Goal: Task Accomplishment & Management: Use online tool/utility

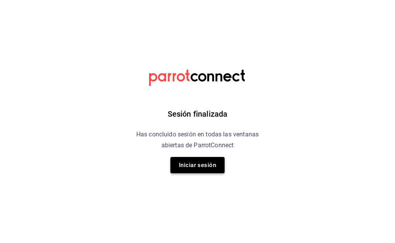
click at [194, 165] on button "Iniciar sesión" at bounding box center [198, 165] width 54 height 16
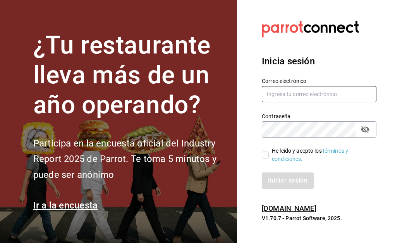
type input "[EMAIL_ADDRESS][DOMAIN_NAME]"
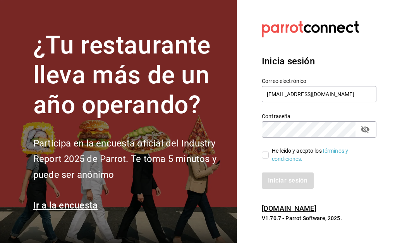
click at [264, 154] on input "He leído y acepto los Términos y condiciones." at bounding box center [265, 155] width 7 height 7
checkbox input "true"
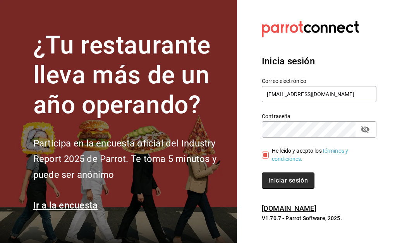
click at [271, 176] on button "Iniciar sesión" at bounding box center [288, 181] width 53 height 16
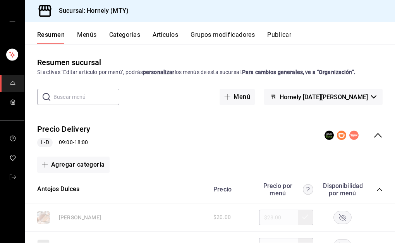
scroll to position [116, 0]
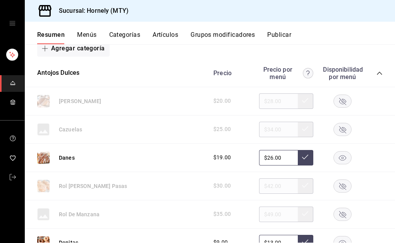
click at [341, 188] on rect "button" at bounding box center [343, 186] width 18 height 13
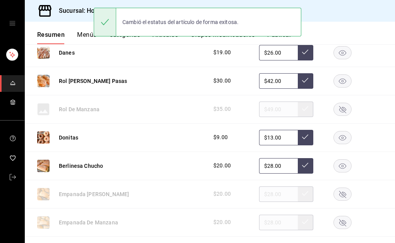
scroll to position [233, 0]
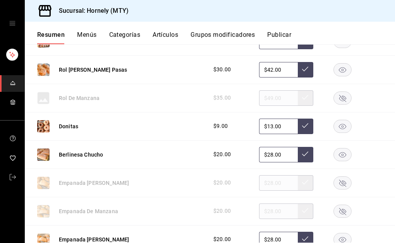
click at [334, 126] on rect "button" at bounding box center [343, 126] width 18 height 13
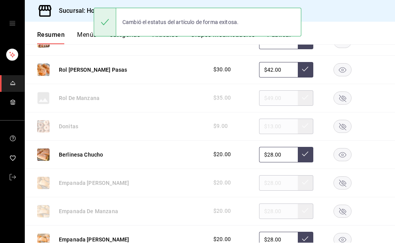
click at [340, 155] on rect "button" at bounding box center [343, 154] width 18 height 13
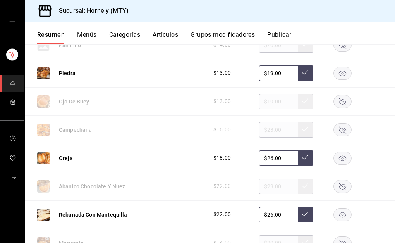
scroll to position [1047, 0]
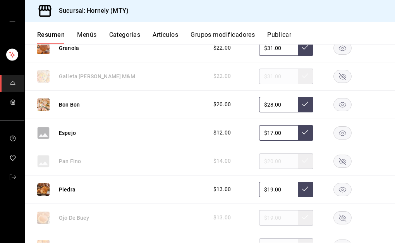
click at [339, 132] on rect "button" at bounding box center [343, 132] width 18 height 13
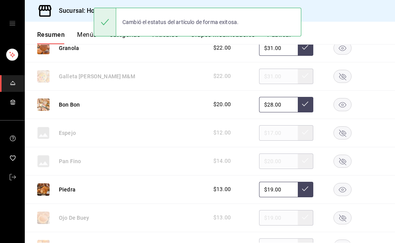
scroll to position [1163, 0]
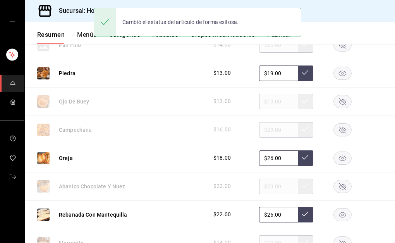
click at [337, 155] on rect "button" at bounding box center [343, 158] width 18 height 13
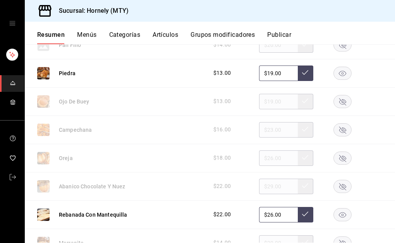
click at [338, 211] on rect "button" at bounding box center [343, 214] width 18 height 13
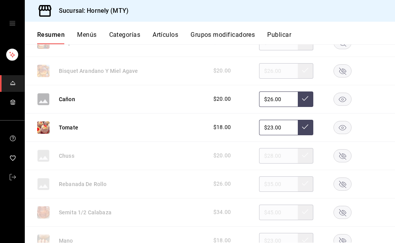
scroll to position [1512, 0]
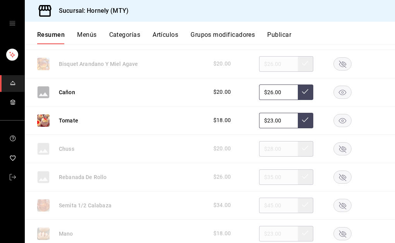
click at [339, 176] on rect "button" at bounding box center [343, 177] width 18 height 13
click at [339, 231] on rect "button" at bounding box center [343, 233] width 18 height 13
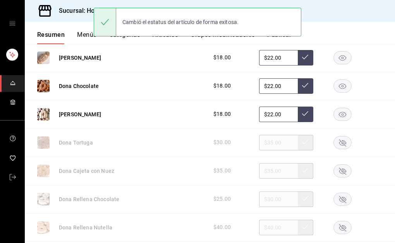
scroll to position [1628, 0]
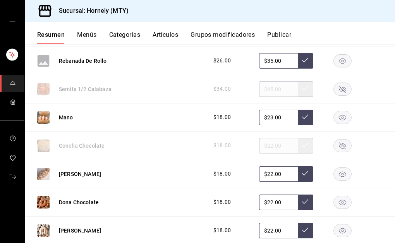
click at [341, 146] on rect "button" at bounding box center [343, 145] width 18 height 13
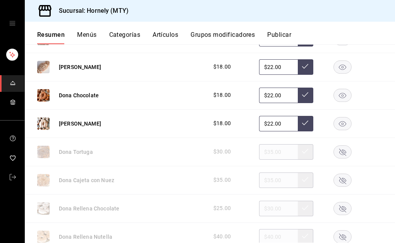
scroll to position [1745, 0]
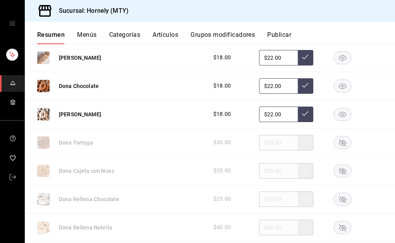
click at [340, 86] on rect "button" at bounding box center [343, 85] width 18 height 13
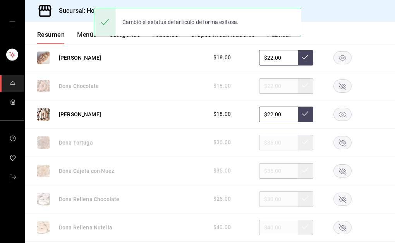
click at [338, 114] on rect "button" at bounding box center [343, 114] width 18 height 13
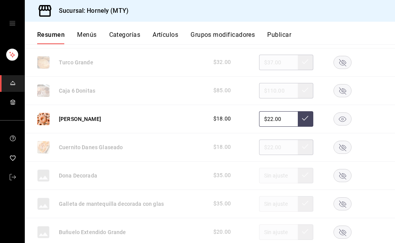
scroll to position [1977, 0]
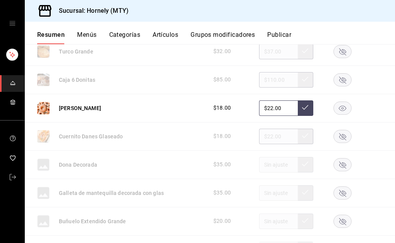
click at [335, 106] on rect "button" at bounding box center [343, 108] width 18 height 13
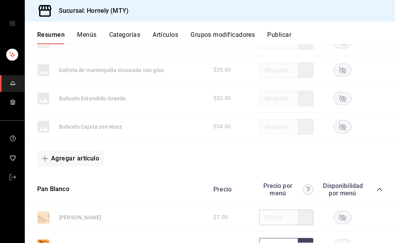
scroll to position [2094, 0]
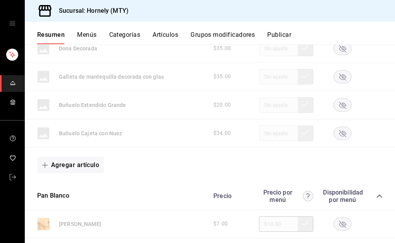
click at [377, 196] on icon "collapse-category-row" at bounding box center [379, 196] width 5 height 3
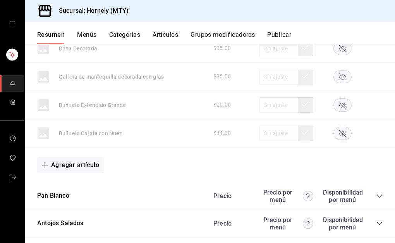
scroll to position [2210, 0]
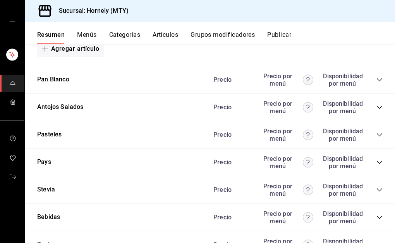
click at [377, 108] on icon "collapse-category-row" at bounding box center [380, 107] width 6 height 6
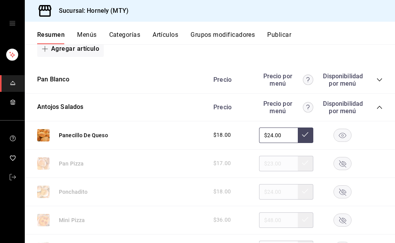
click at [342, 162] on rect "button" at bounding box center [343, 163] width 18 height 13
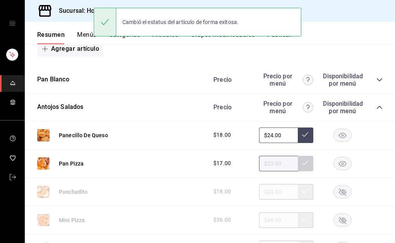
click at [340, 192] on icon "button" at bounding box center [343, 191] width 7 height 7
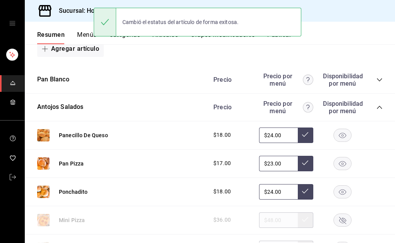
scroll to position [2326, 0]
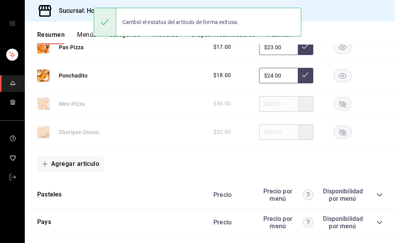
click at [337, 134] on rect "button" at bounding box center [343, 132] width 18 height 13
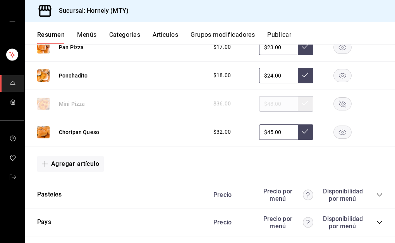
click at [283, 31] on button "Publicar" at bounding box center [280, 37] width 24 height 13
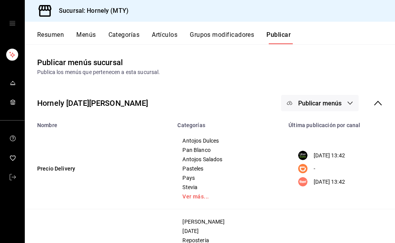
click at [326, 96] on button "Publicar menús" at bounding box center [320, 103] width 78 height 16
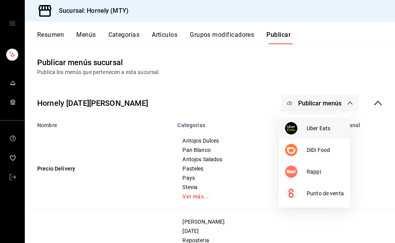
click at [315, 128] on span "Uber Eats" at bounding box center [325, 128] width 37 height 8
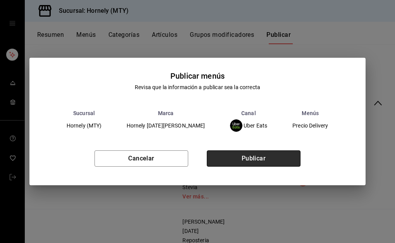
click at [276, 156] on button "Publicar" at bounding box center [254, 158] width 94 height 16
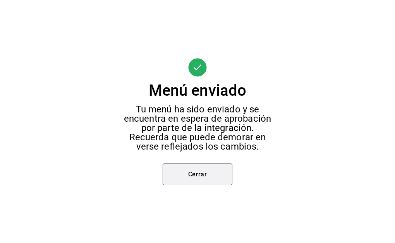
click at [198, 172] on button "Cerrar" at bounding box center [198, 175] width 70 height 22
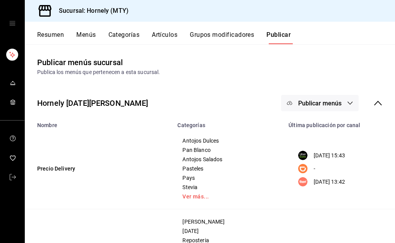
click at [309, 97] on button "Publicar menús" at bounding box center [320, 103] width 78 height 16
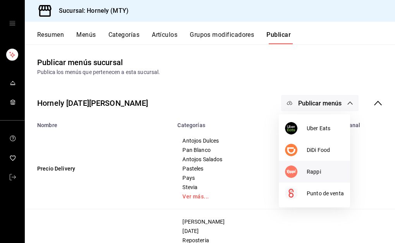
click at [311, 180] on li "Rappi" at bounding box center [314, 172] width 71 height 22
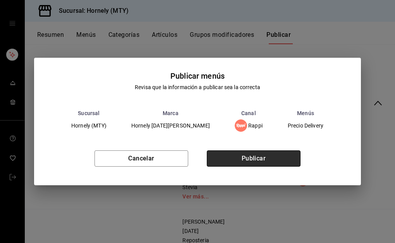
click at [242, 159] on button "Publicar" at bounding box center [254, 158] width 94 height 16
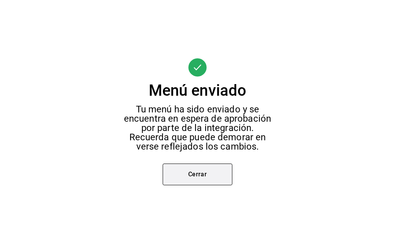
click at [195, 173] on button "Cerrar" at bounding box center [198, 175] width 70 height 22
